Goal: Find specific page/section: Find specific page/section

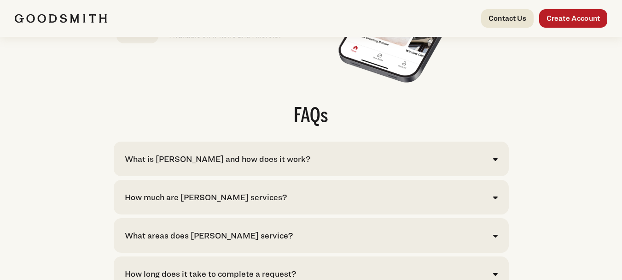
scroll to position [1843, 0]
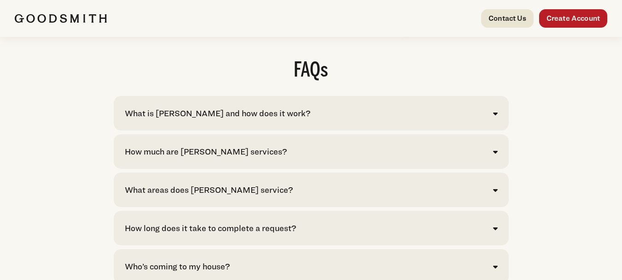
click at [496, 154] on icon at bounding box center [495, 151] width 5 height 7
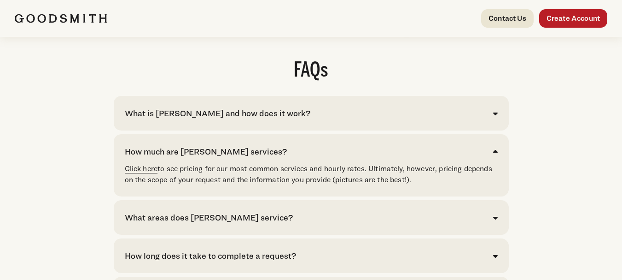
click at [145, 170] on link "Click here" at bounding box center [141, 168] width 33 height 9
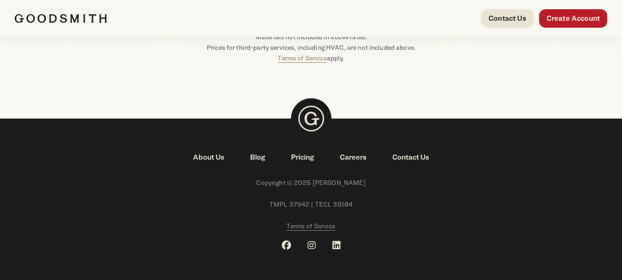
scroll to position [289, 0]
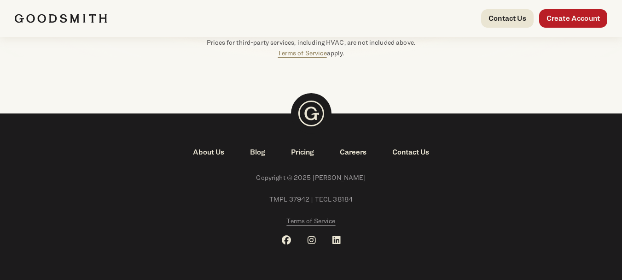
click at [301, 153] on link "Pricing" at bounding box center [302, 152] width 49 height 11
